Goal: Task Accomplishment & Management: Complete application form

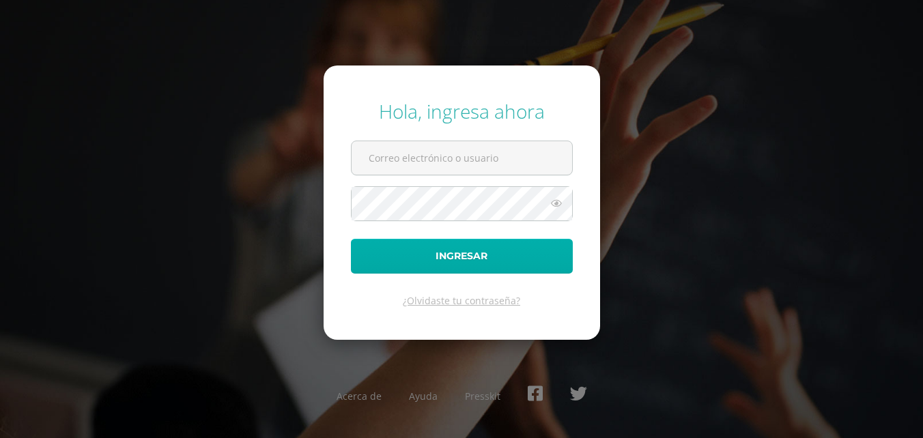
type input "[EMAIL_ADDRESS][DOMAIN_NAME]"
click at [533, 254] on button "Ingresar" at bounding box center [462, 256] width 222 height 35
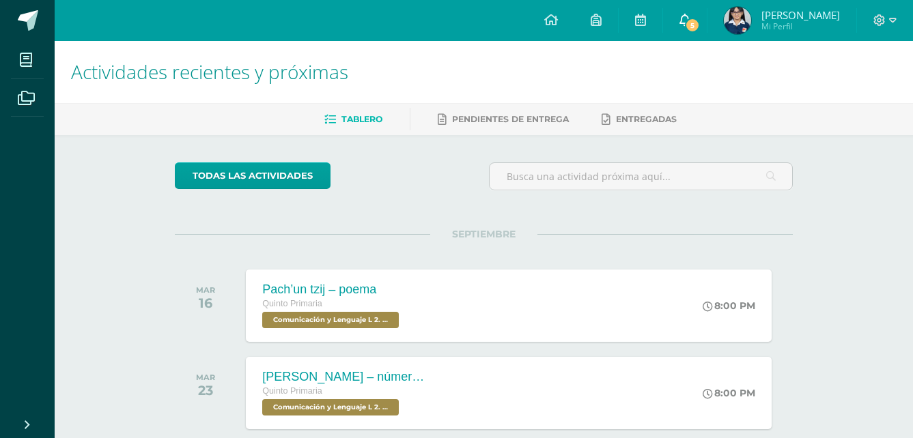
click at [707, 16] on link "5" at bounding box center [685, 20] width 44 height 41
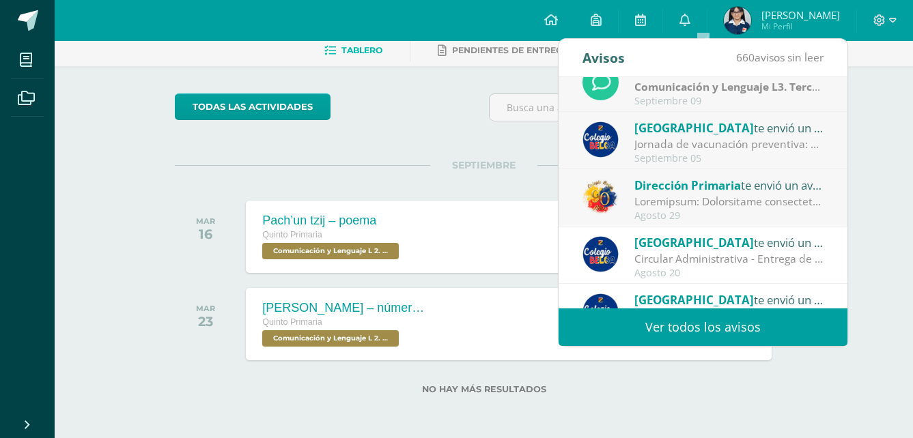
scroll to position [23, 0]
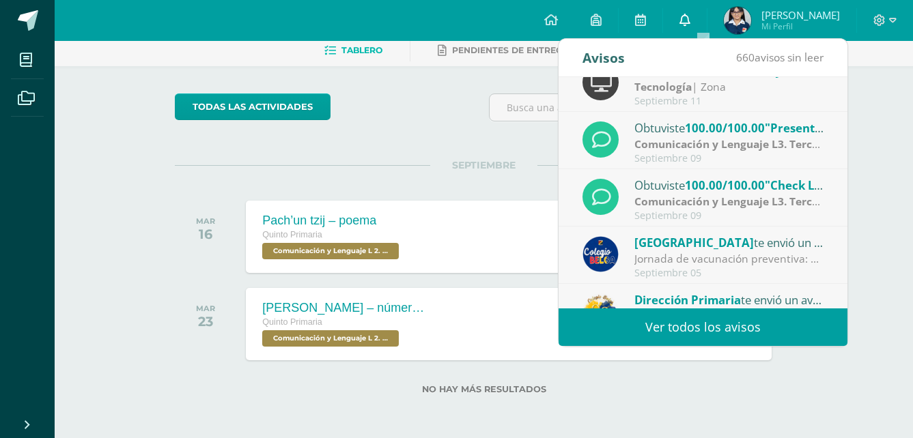
click at [695, 12] on link "0" at bounding box center [685, 20] width 44 height 41
click at [797, 8] on span "Andrea Sofía" at bounding box center [800, 15] width 79 height 14
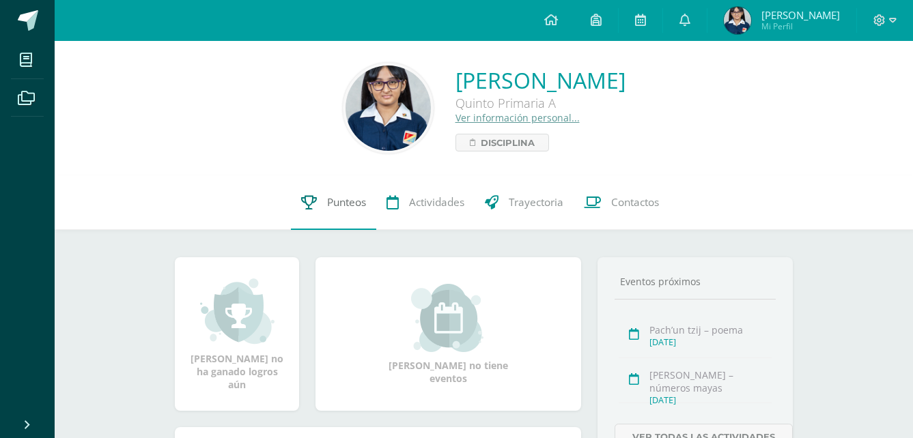
click at [327, 206] on span "Punteos" at bounding box center [346, 202] width 39 height 14
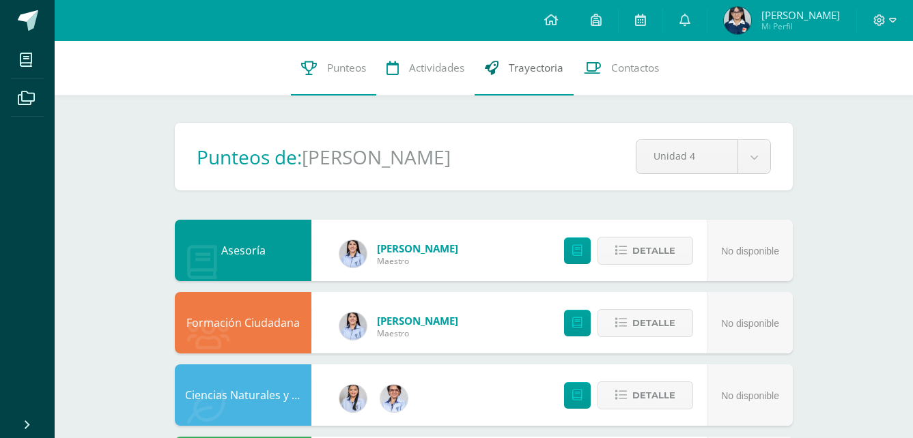
click at [518, 71] on span "Trayectoria" at bounding box center [536, 68] width 55 height 14
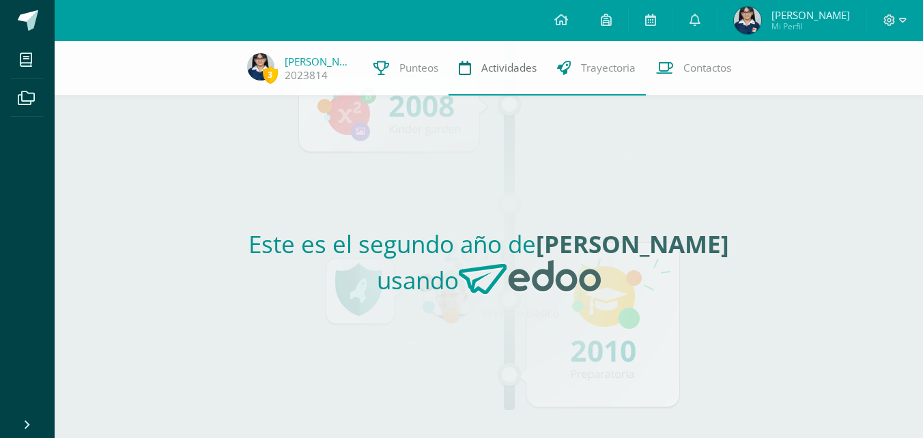
click at [473, 58] on link "Actividades" at bounding box center [498, 68] width 98 height 55
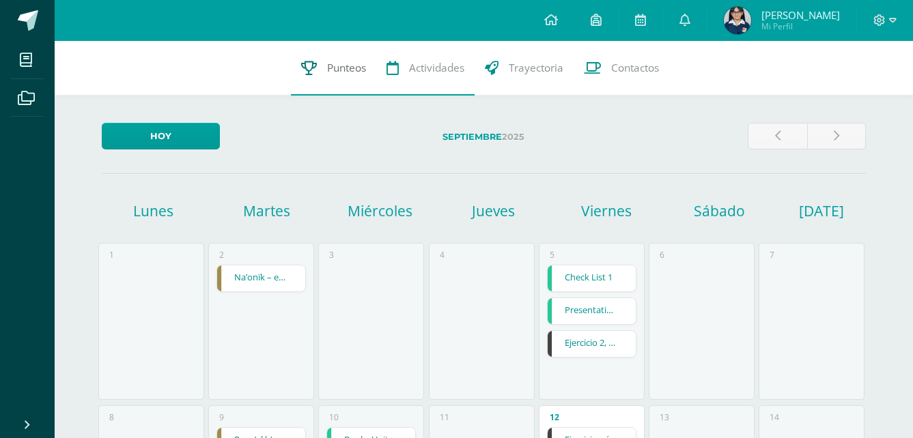
click at [323, 74] on link "Punteos" at bounding box center [333, 68] width 85 height 55
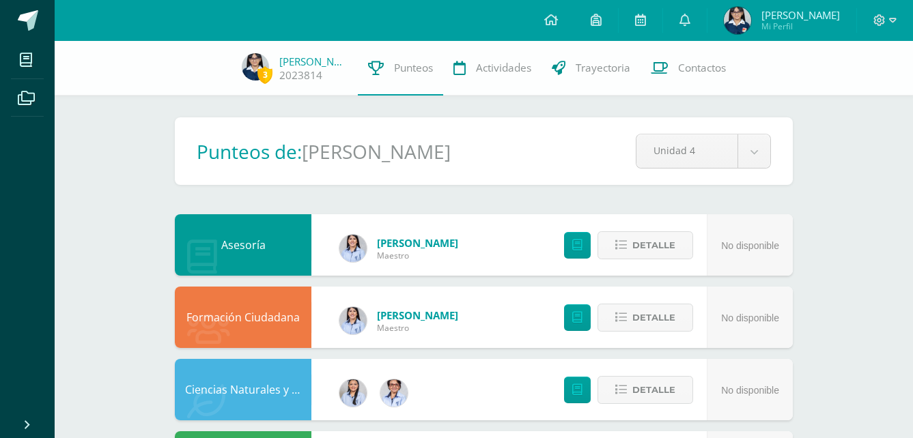
click at [15, 12] on link at bounding box center [27, 20] width 55 height 41
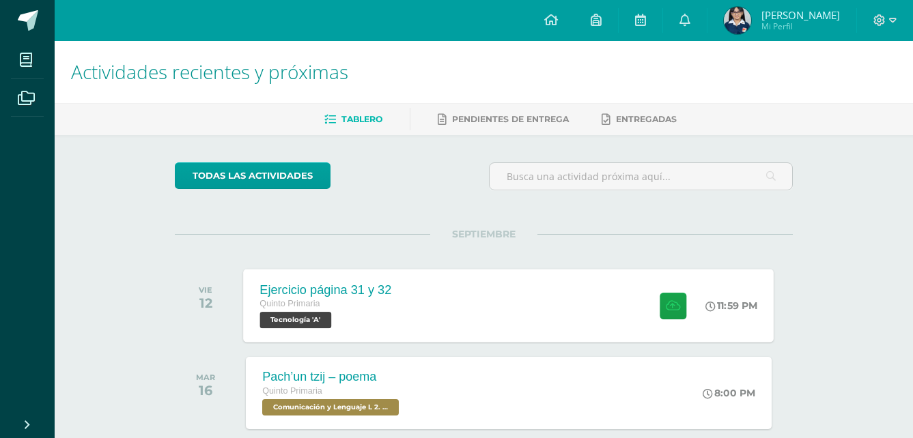
click at [404, 317] on div "Ejercicio página 31 y 32 Quinto Primaria Tecnología 'A'" at bounding box center [326, 305] width 165 height 73
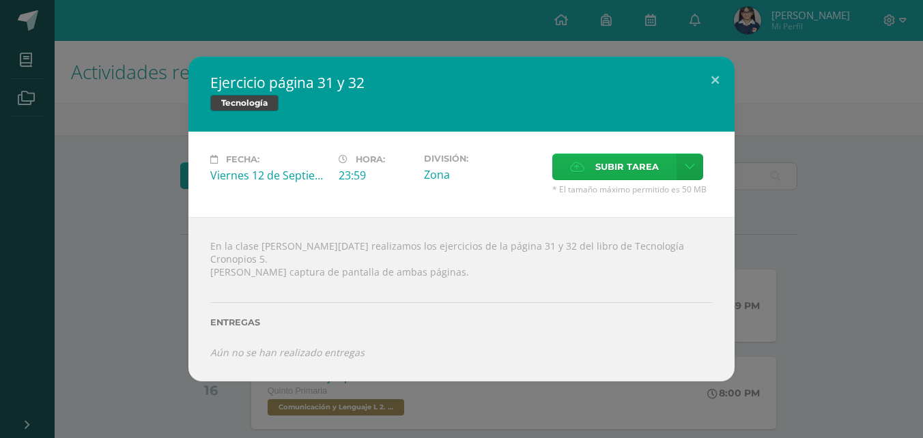
click at [604, 175] on span "Subir tarea" at bounding box center [627, 166] width 64 height 25
click at [0, 0] on input "Subir tarea" at bounding box center [0, 0] width 0 height 0
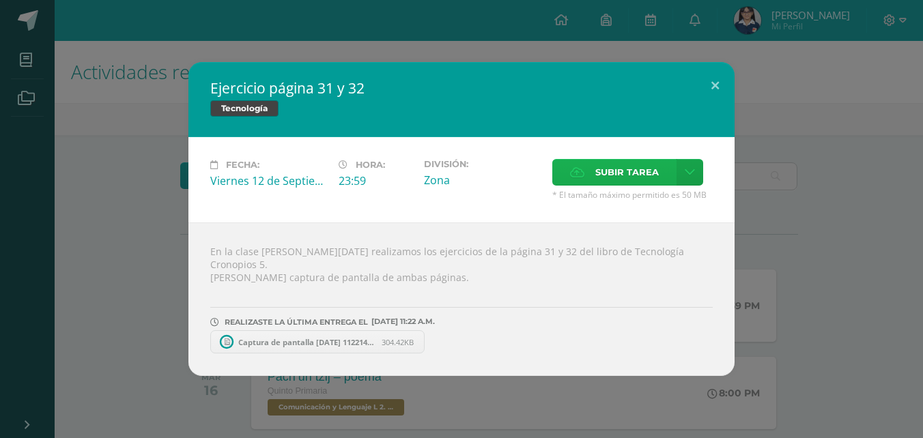
click at [594, 176] on label "Subir tarea" at bounding box center [614, 172] width 124 height 27
click at [0, 0] on input "Subir tarea" at bounding box center [0, 0] width 0 height 0
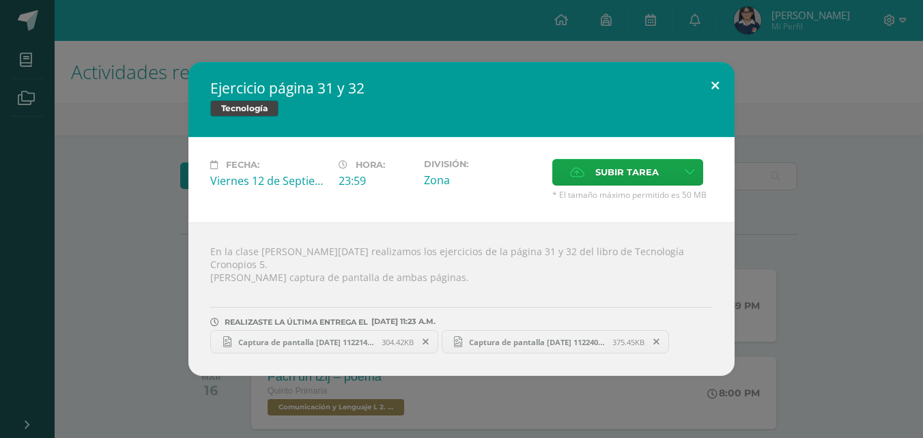
click at [718, 93] on button at bounding box center [715, 85] width 39 height 46
